Goal: Navigation & Orientation: Find specific page/section

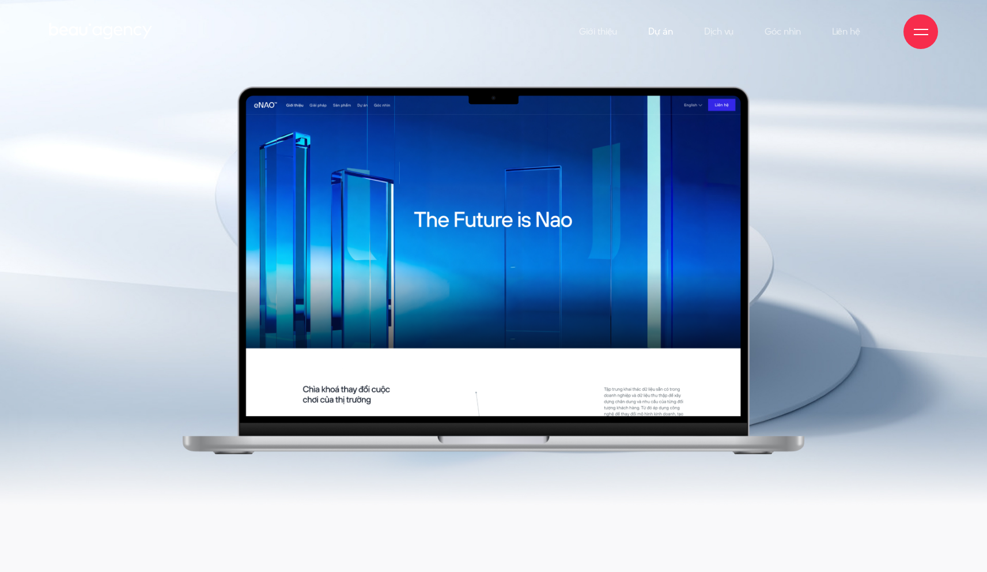
click at [665, 31] on link "Dự án" at bounding box center [660, 31] width 25 height 63
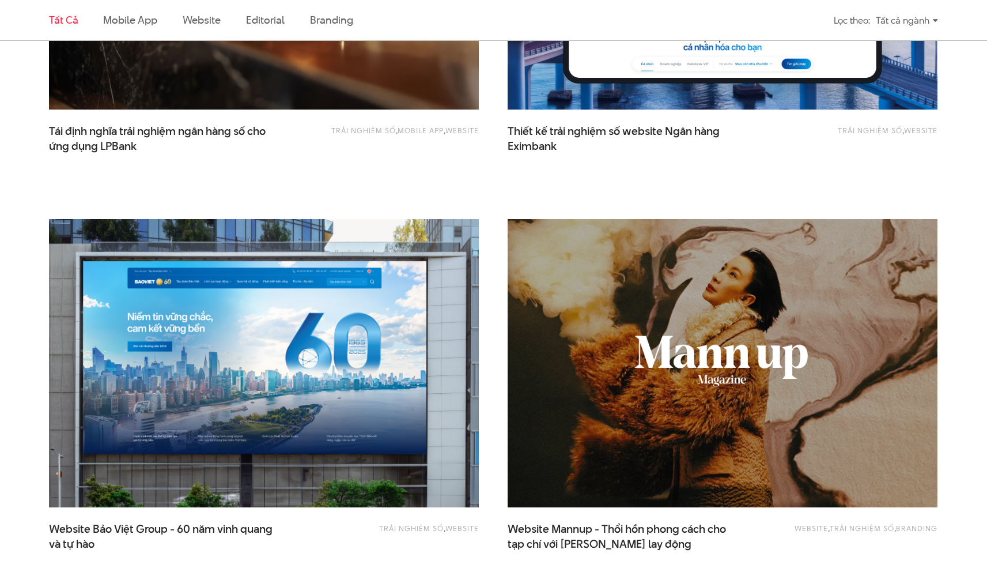
scroll to position [1052, 0]
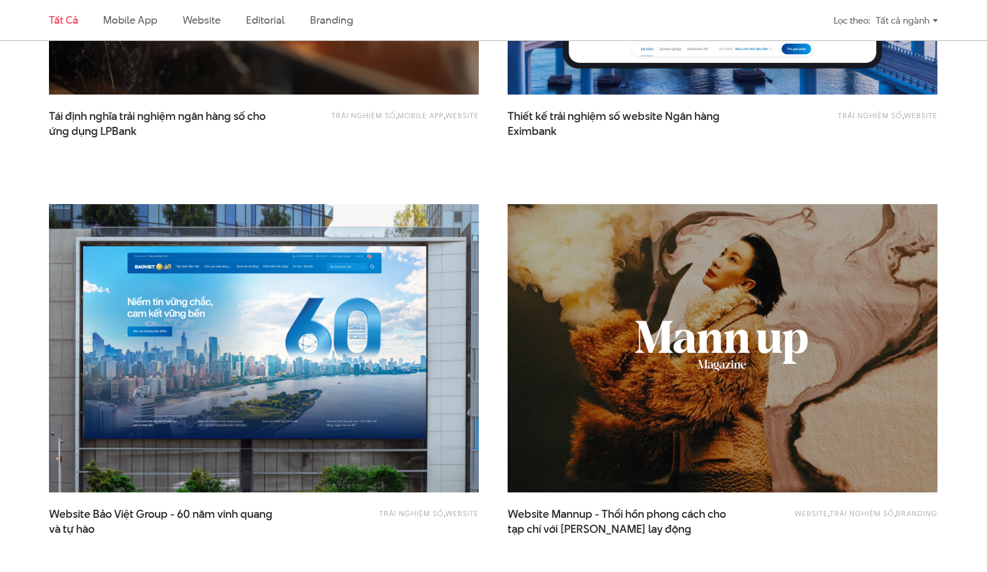
click at [303, 273] on img at bounding box center [264, 348] width 473 height 317
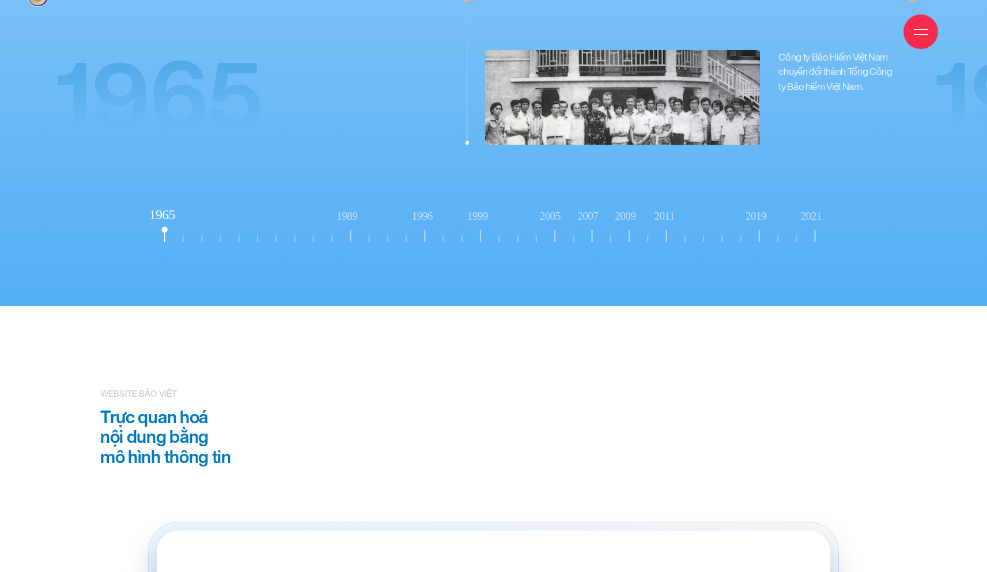
scroll to position [10932, 0]
drag, startPoint x: 229, startPoint y: 229, endPoint x: 353, endPoint y: 228, distance: 124.5
click at [353, 228] on icon "1965 1989 1996" at bounding box center [493, 226] width 700 height 46
click at [388, 226] on icon "1965 1989 1996" at bounding box center [493, 226] width 700 height 46
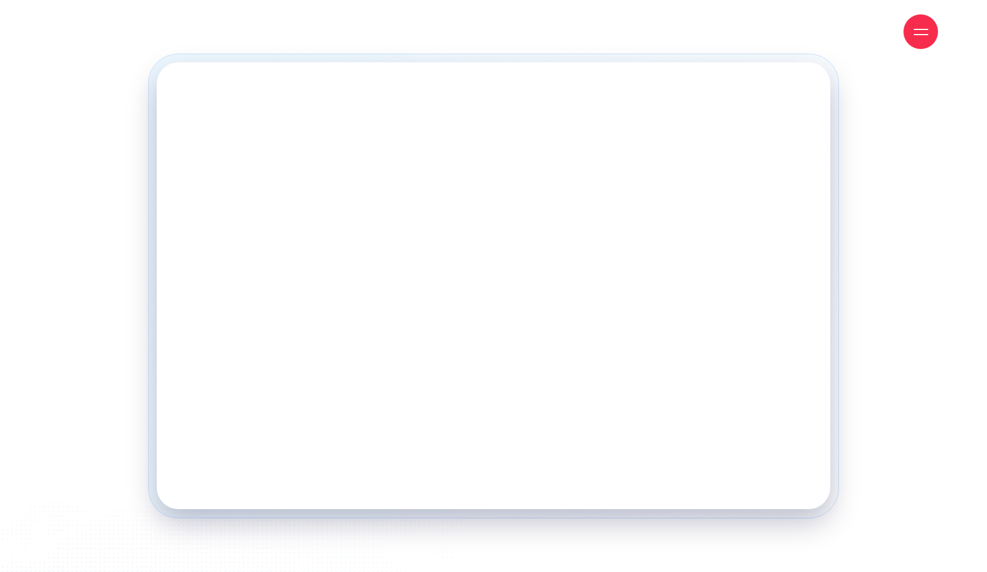
click at [917, 39] on div at bounding box center [921, 31] width 35 height 35
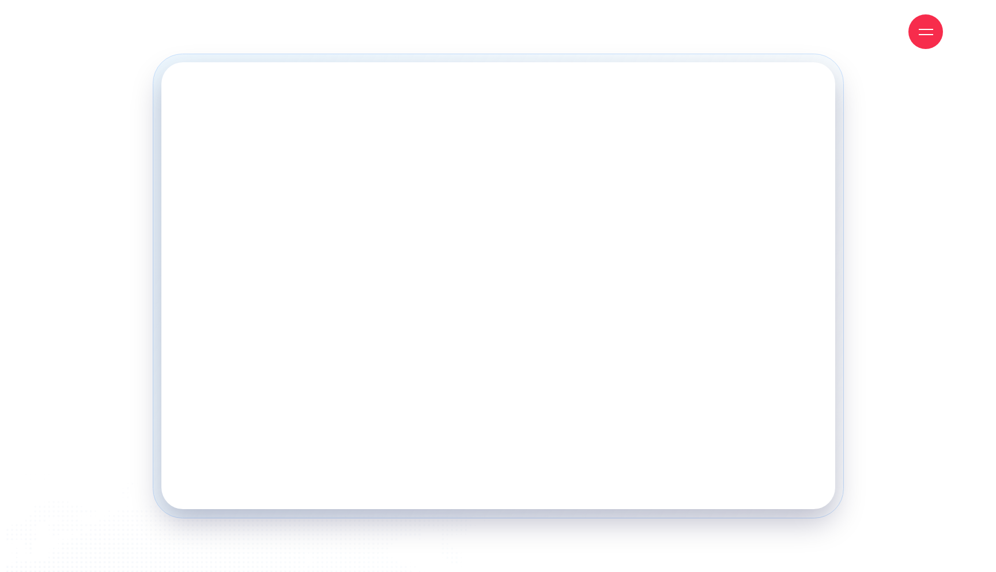
scroll to position [11660, 0]
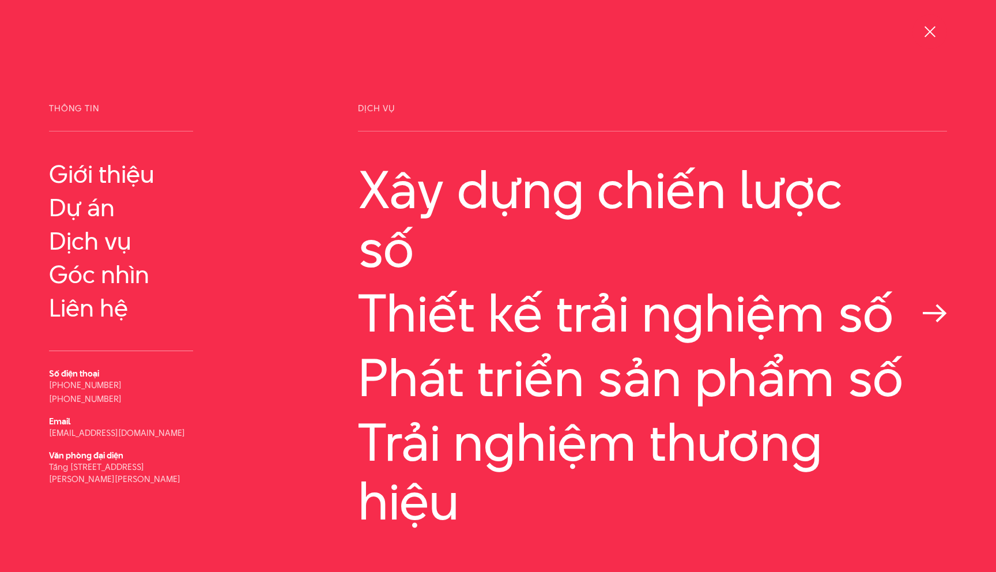
drag, startPoint x: 318, startPoint y: 321, endPoint x: 893, endPoint y: 316, distance: 575.1
click at [893, 316] on div "Thông tin Giới thiệu Dự án Email Email" at bounding box center [498, 331] width 927 height 455
click at [535, 296] on link "Thiết kế trải nghiệm số" at bounding box center [652, 313] width 589 height 59
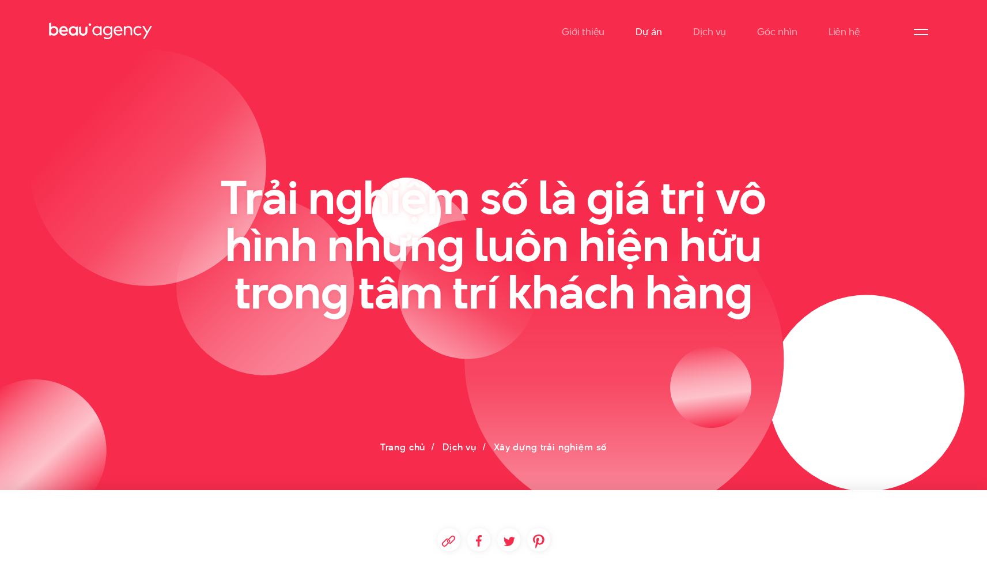
click at [655, 31] on link "Dự án" at bounding box center [649, 31] width 27 height 63
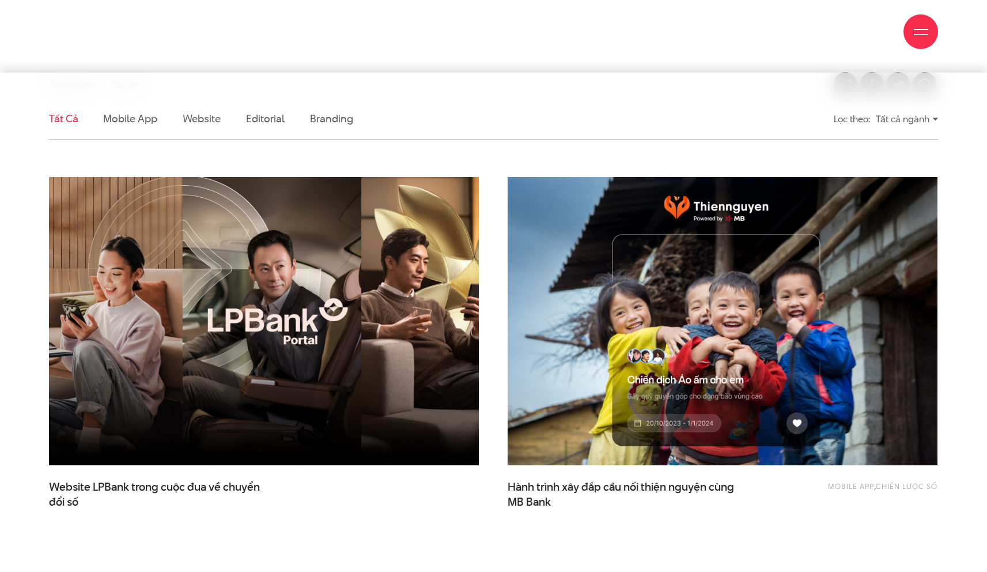
scroll to position [344, 0]
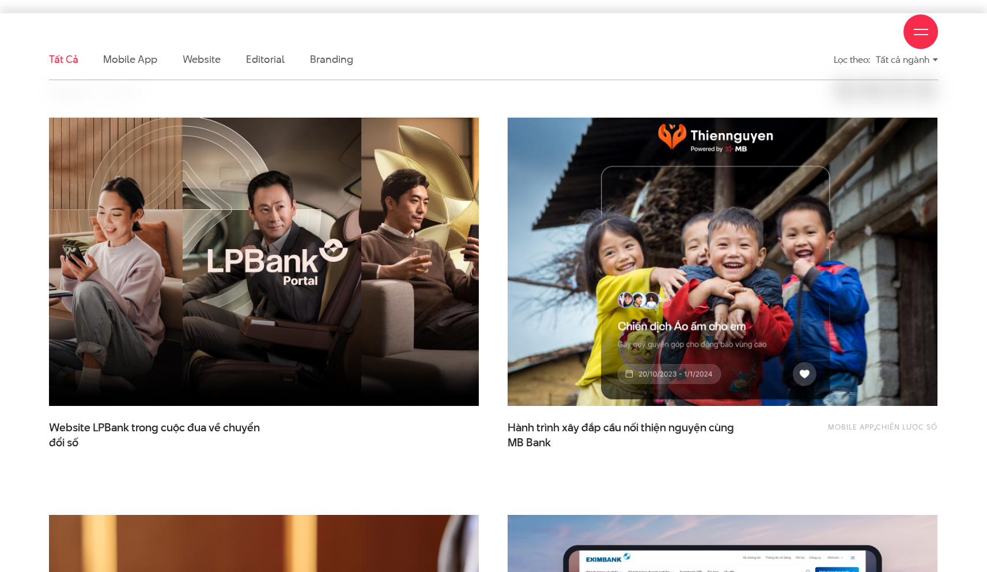
click at [749, 209] on img at bounding box center [722, 261] width 473 height 317
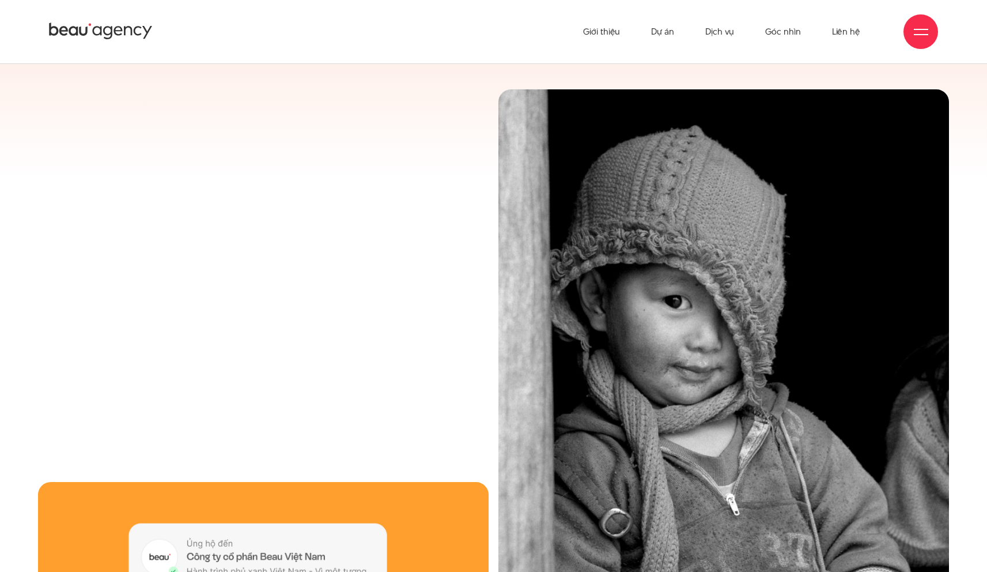
scroll to position [5134, 0]
